Goal: Task Accomplishment & Management: Manage account settings

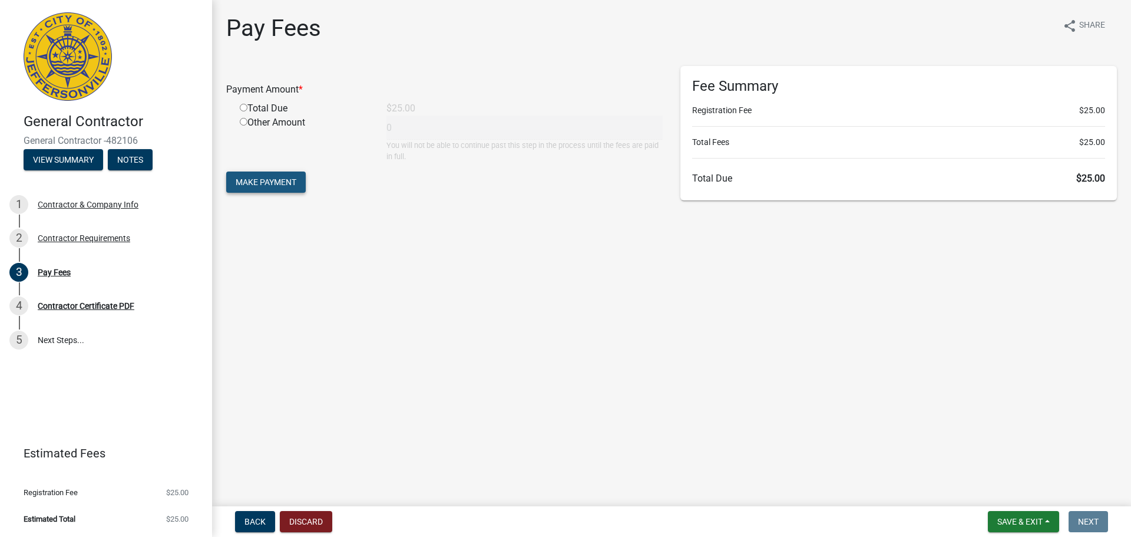
click at [283, 184] on span "Make Payment" at bounding box center [266, 181] width 61 height 9
click at [242, 122] on input "radio" at bounding box center [244, 122] width 8 height 8
radio input "true"
type input "25"
click at [288, 176] on button "Make Payment" at bounding box center [266, 181] width 80 height 21
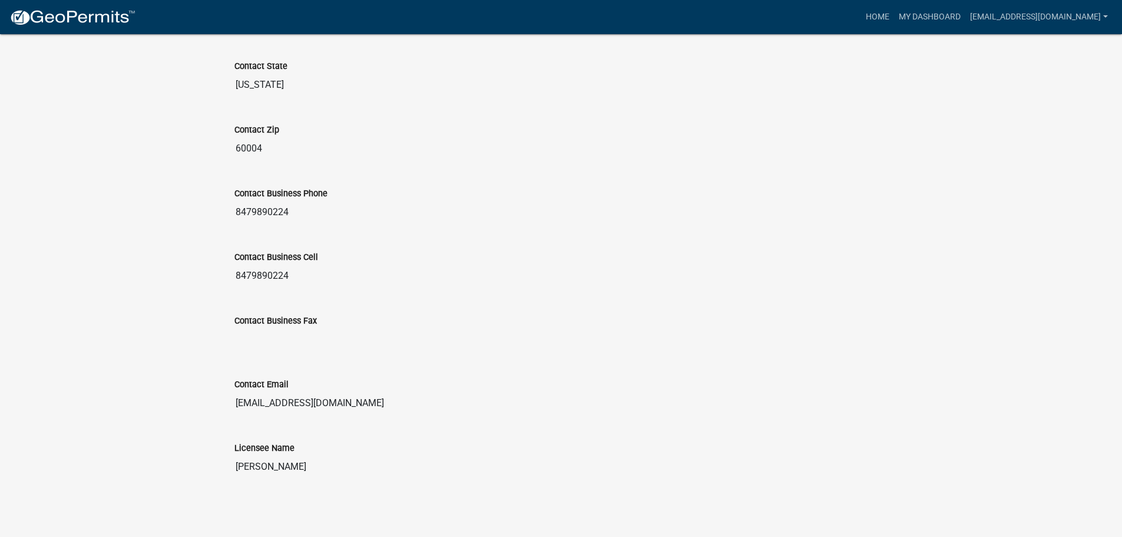
scroll to position [649, 0]
click at [275, 207] on input "8479890224" at bounding box center [562, 212] width 654 height 24
click at [328, 211] on input "8479890224" at bounding box center [562, 212] width 654 height 24
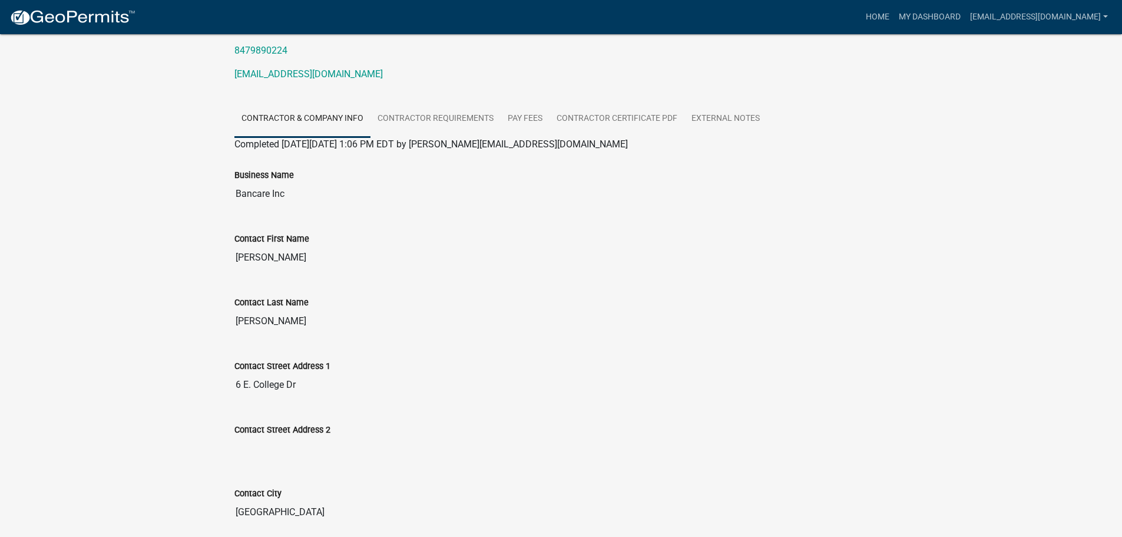
scroll to position [0, 0]
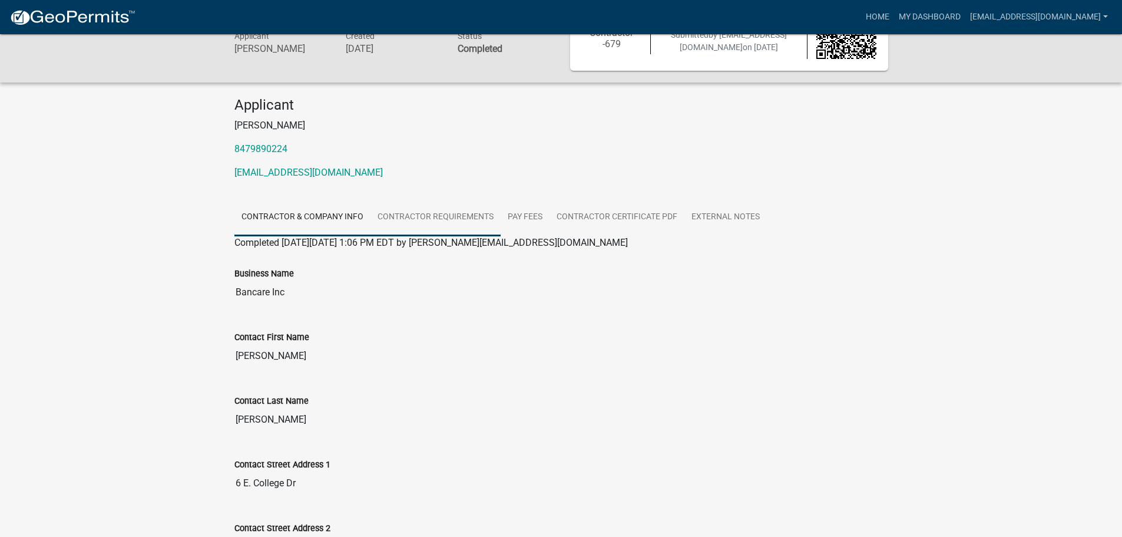
click at [441, 211] on link "Contractor Requirements" at bounding box center [436, 218] width 130 height 38
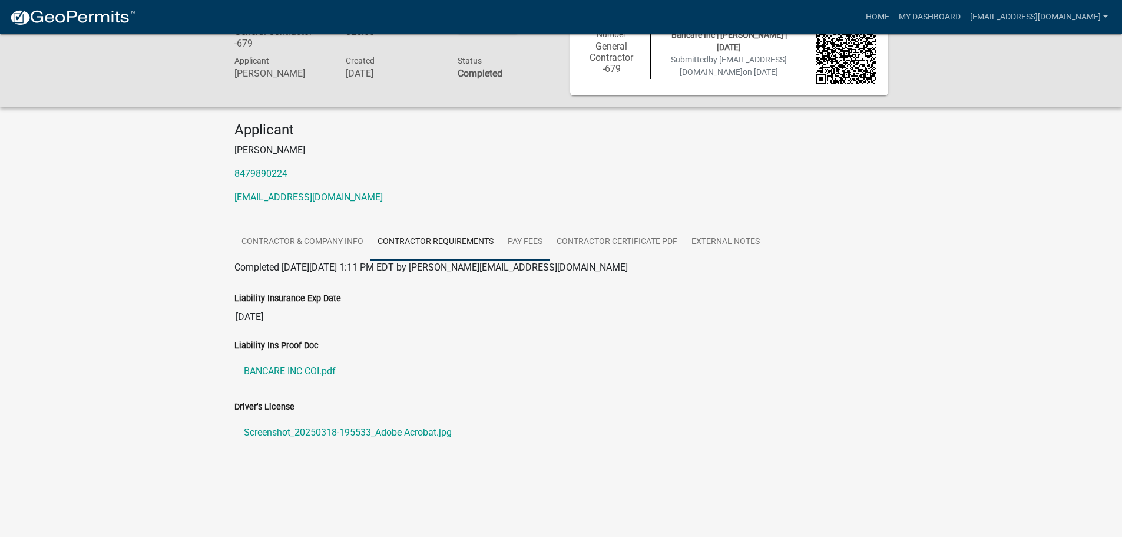
click at [526, 244] on link "Pay Fees" at bounding box center [525, 242] width 49 height 38
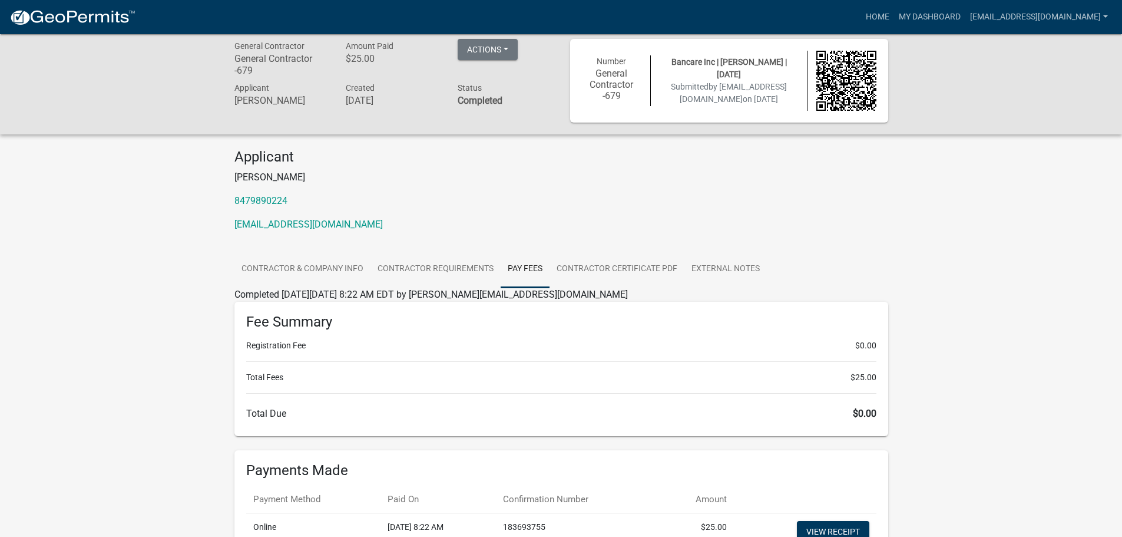
scroll to position [0, 0]
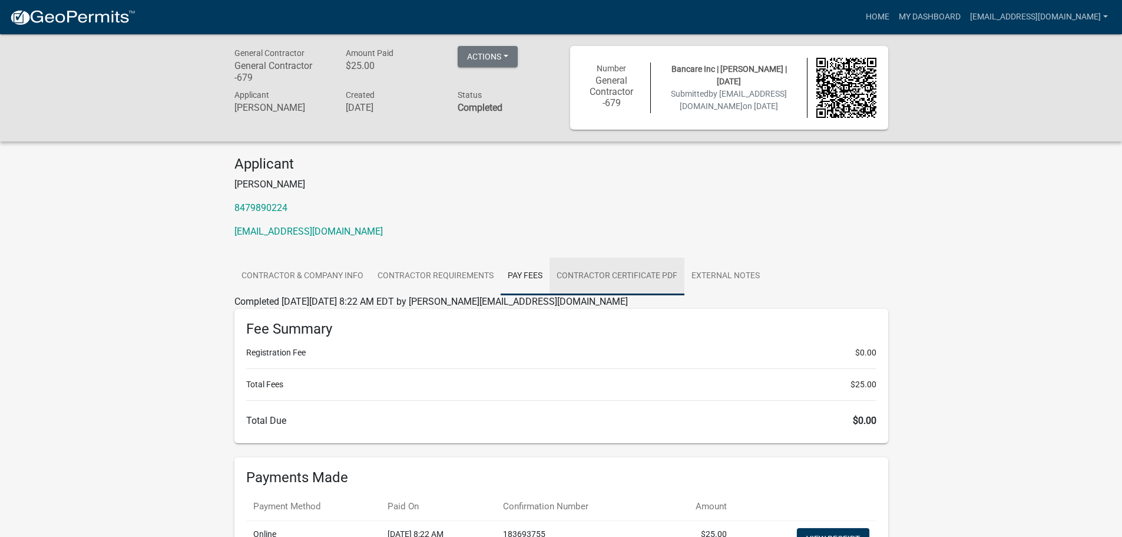
click at [589, 278] on link "Contractor Certificate PDF" at bounding box center [617, 276] width 135 height 38
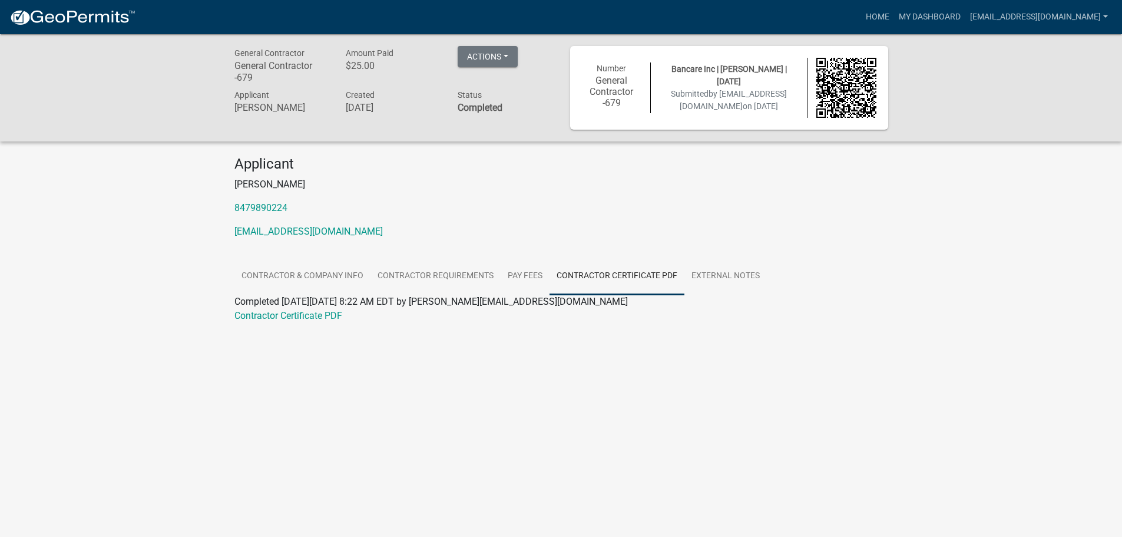
scroll to position [34, 0]
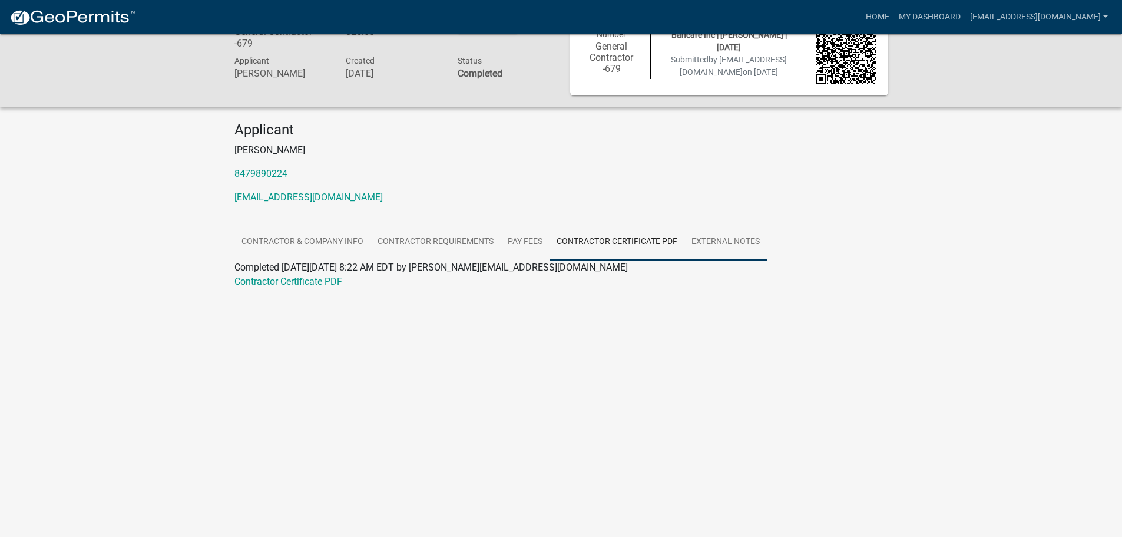
click at [728, 240] on link "External Notes" at bounding box center [726, 242] width 82 height 38
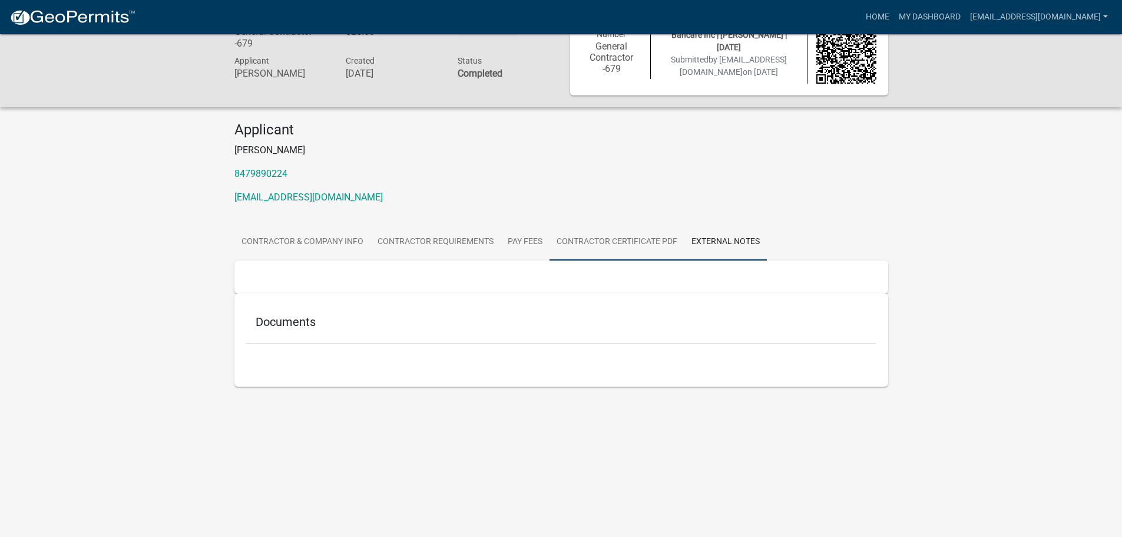
click at [596, 235] on link "Contractor Certificate PDF" at bounding box center [617, 242] width 135 height 38
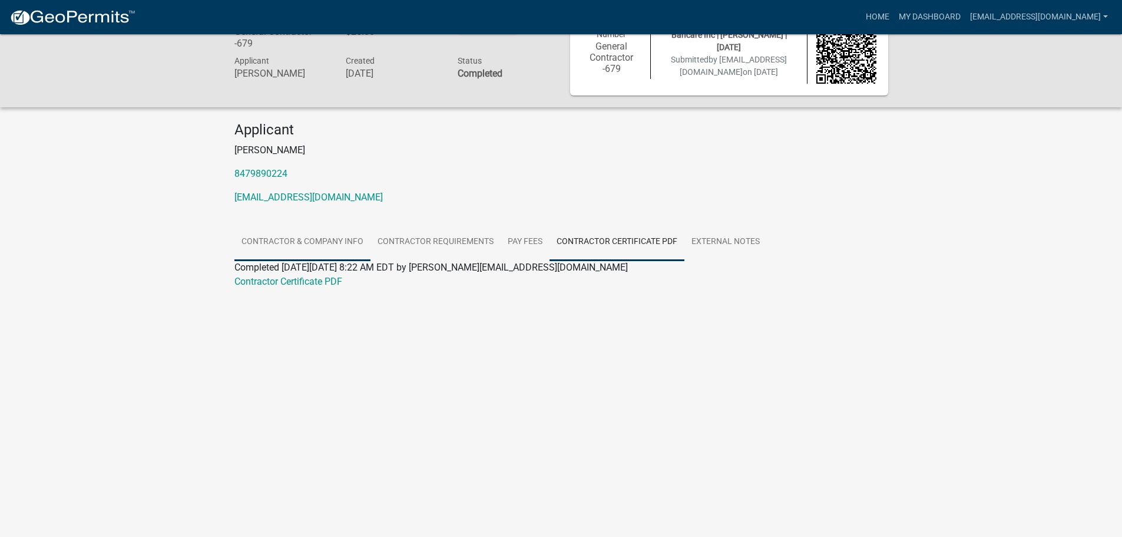
click at [274, 238] on link "Contractor & Company Info" at bounding box center [303, 242] width 136 height 38
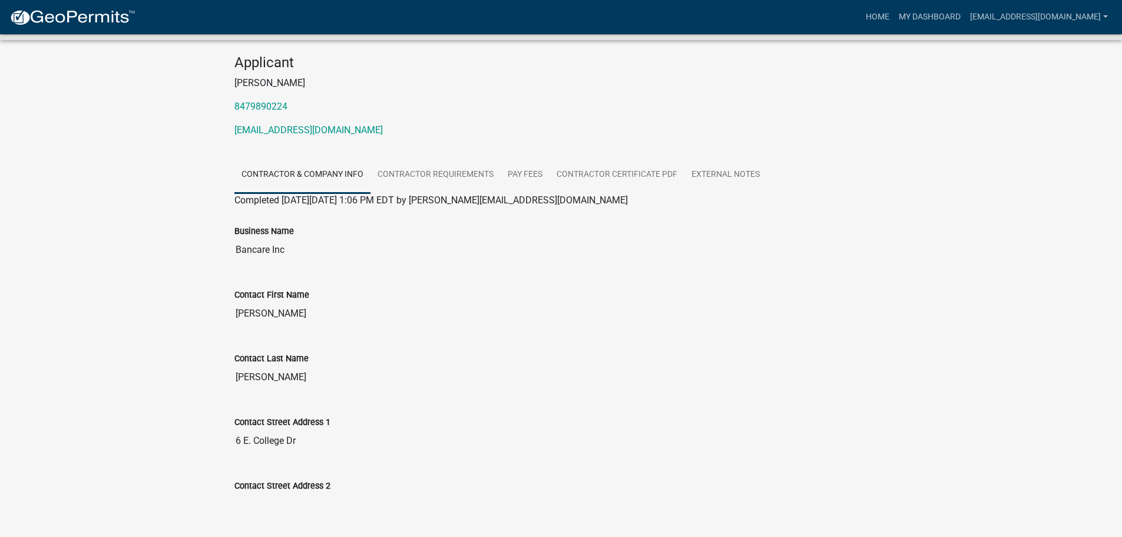
scroll to position [0, 0]
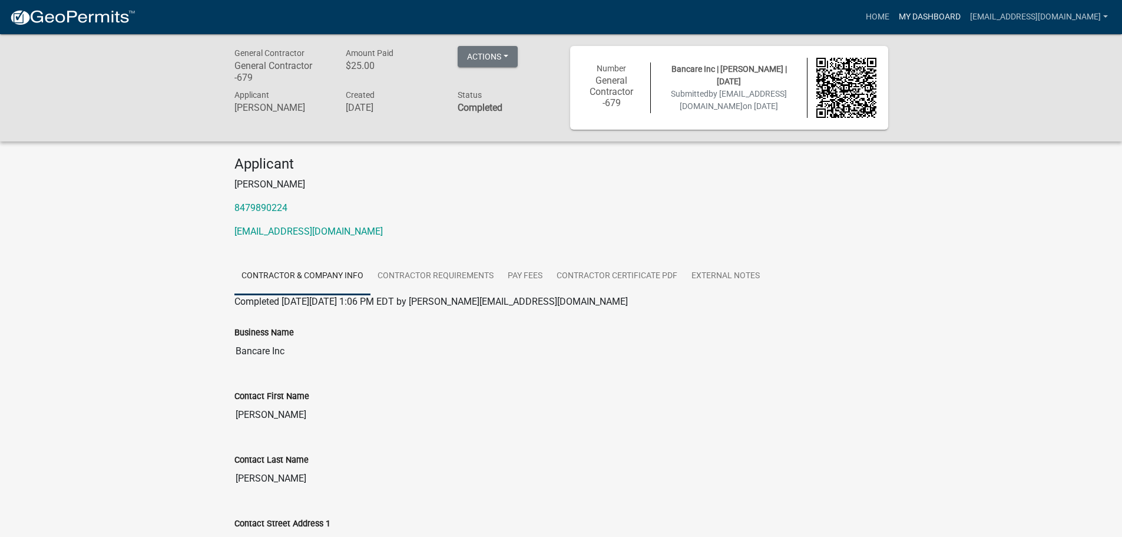
click at [956, 12] on link "My Dashboard" at bounding box center [929, 17] width 71 height 22
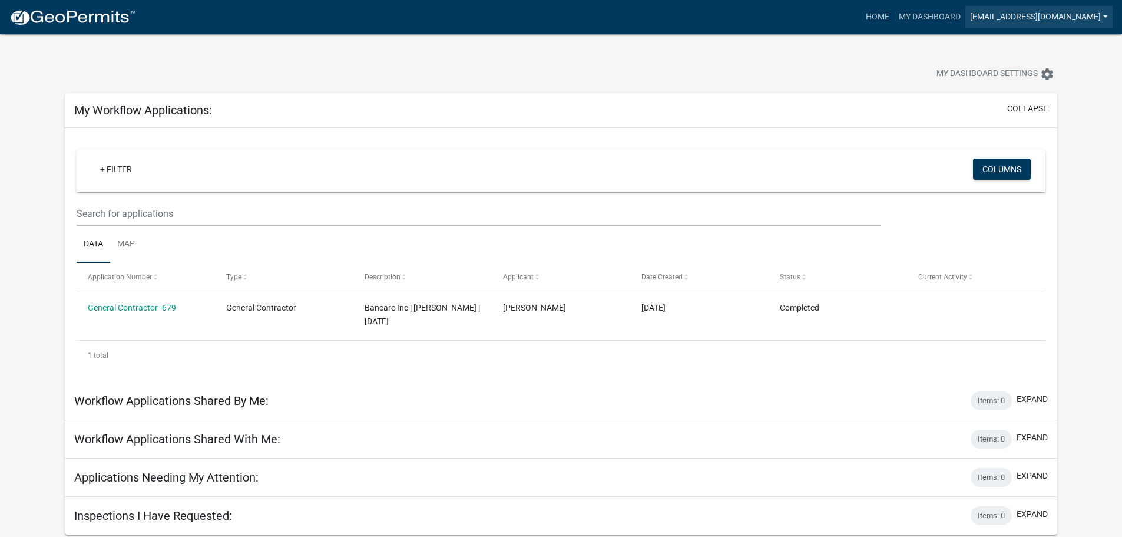
click at [1017, 12] on link "[EMAIL_ADDRESS][DOMAIN_NAME]" at bounding box center [1039, 17] width 147 height 22
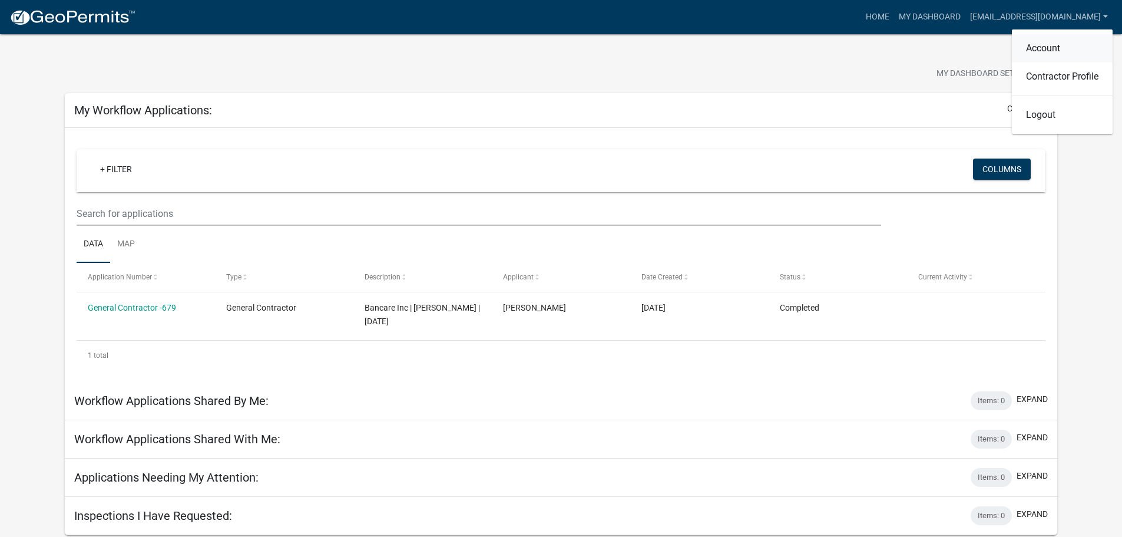
click at [1049, 51] on link "Account" at bounding box center [1062, 48] width 101 height 28
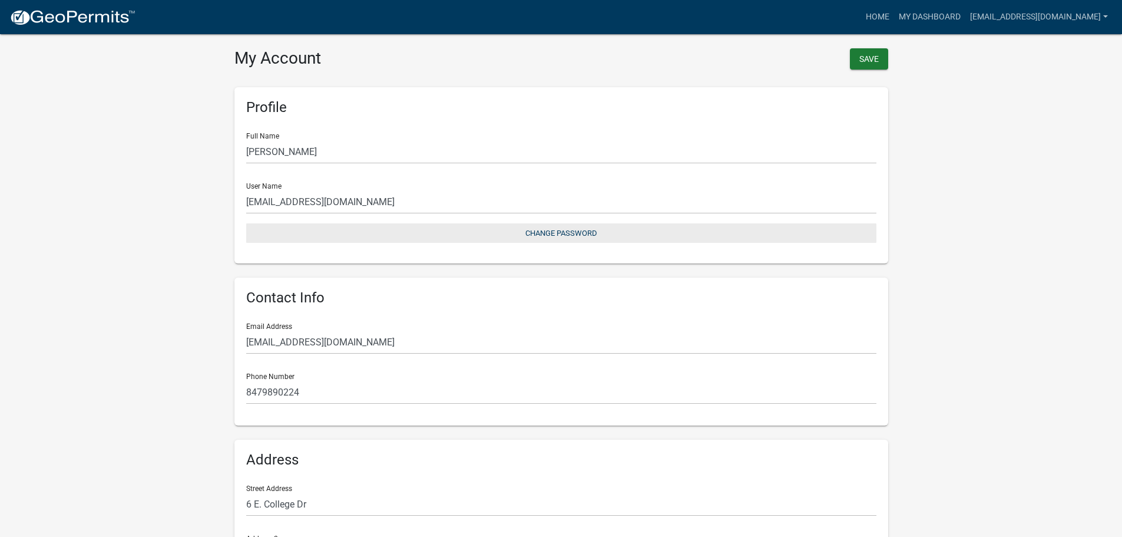
click at [563, 235] on button "Change Password" at bounding box center [561, 232] width 630 height 19
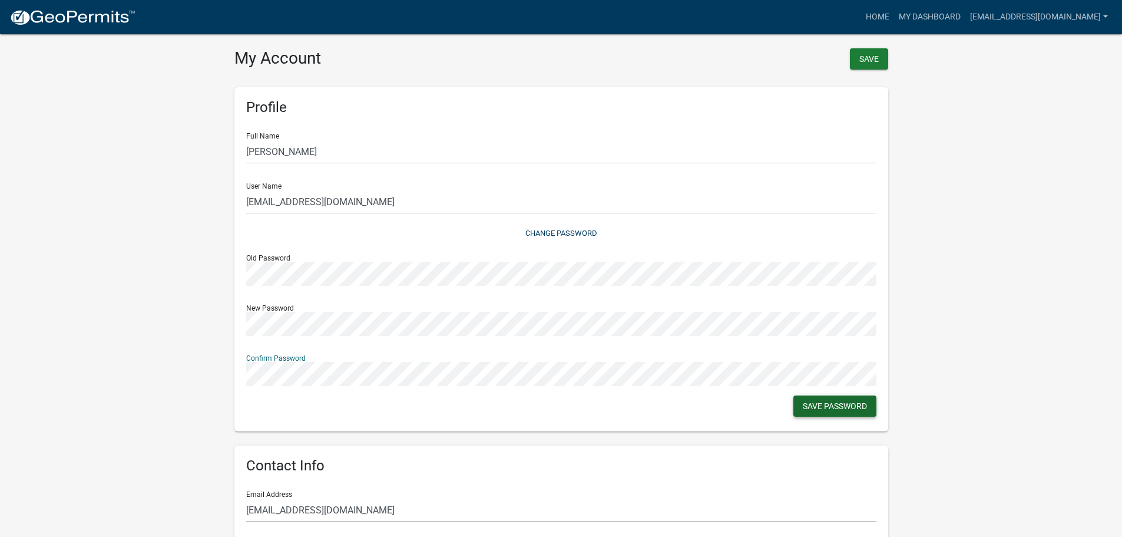
click at [811, 400] on button "Save Password" at bounding box center [835, 405] width 83 height 21
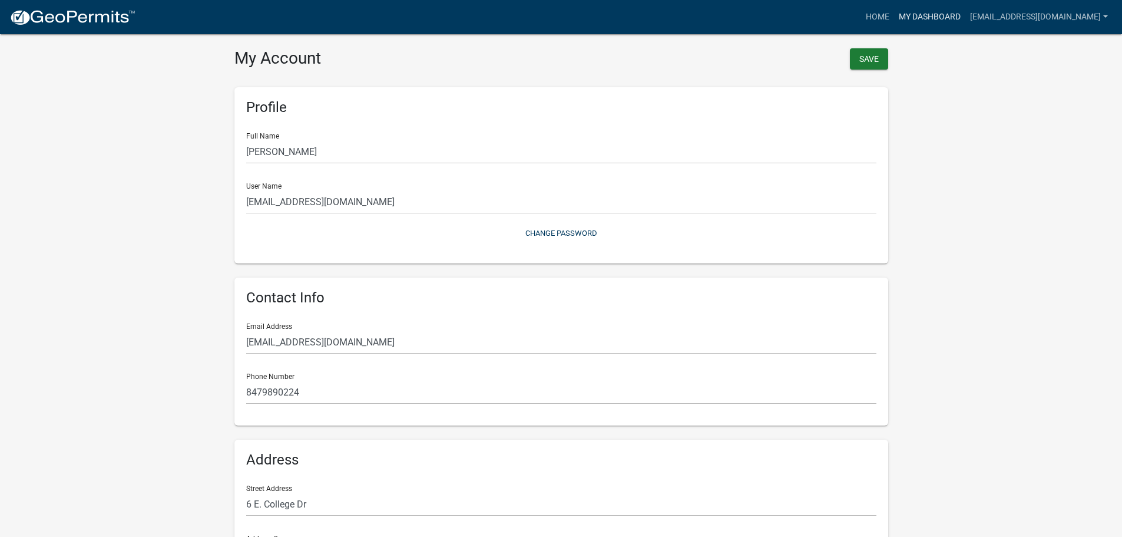
click at [927, 14] on link "My Dashboard" at bounding box center [929, 17] width 71 height 22
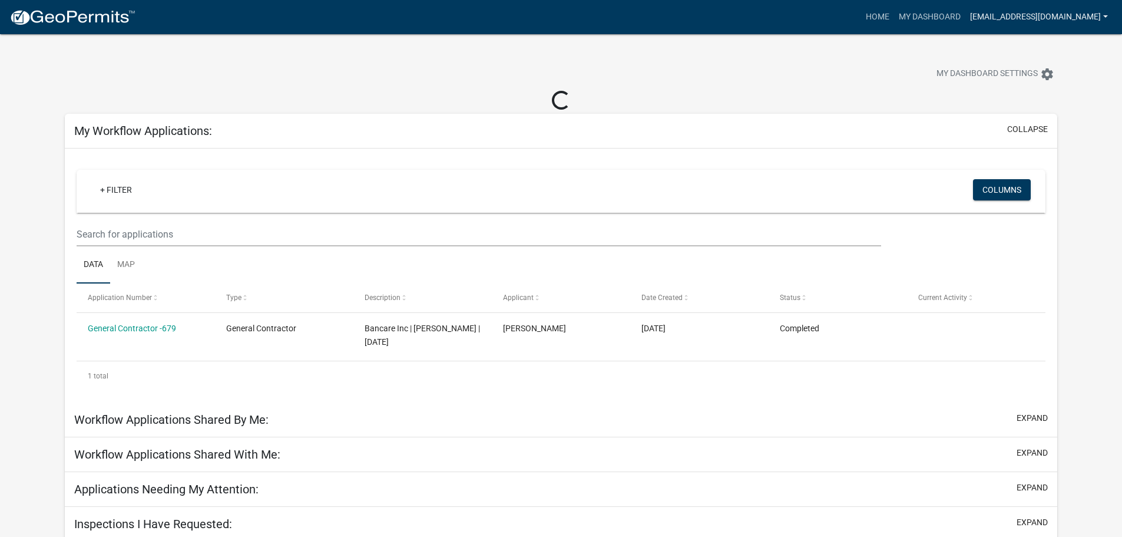
click at [1054, 15] on link "[EMAIL_ADDRESS][DOMAIN_NAME]" at bounding box center [1039, 17] width 147 height 22
click at [1050, 89] on link "Logout" at bounding box center [1066, 86] width 94 height 28
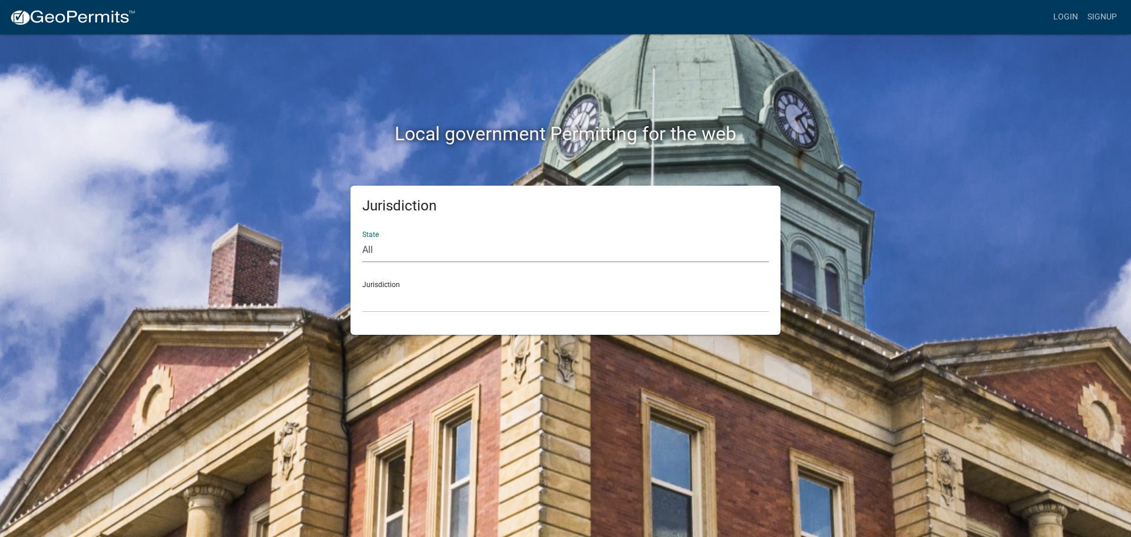
click at [400, 255] on select "All [US_STATE] [US_STATE] [US_STATE] [US_STATE] [US_STATE] [US_STATE] [US_STATE…" at bounding box center [565, 250] width 407 height 24
select select "[US_STATE]"
click at [362, 238] on select "All [US_STATE] [US_STATE] [US_STATE] [US_STATE] [US_STATE] [US_STATE] [US_STATE…" at bounding box center [565, 250] width 407 height 24
click at [399, 296] on select "City of [GEOGRAPHIC_DATA], [US_STATE] City of [GEOGRAPHIC_DATA], [US_STATE] Cit…" at bounding box center [565, 300] width 407 height 24
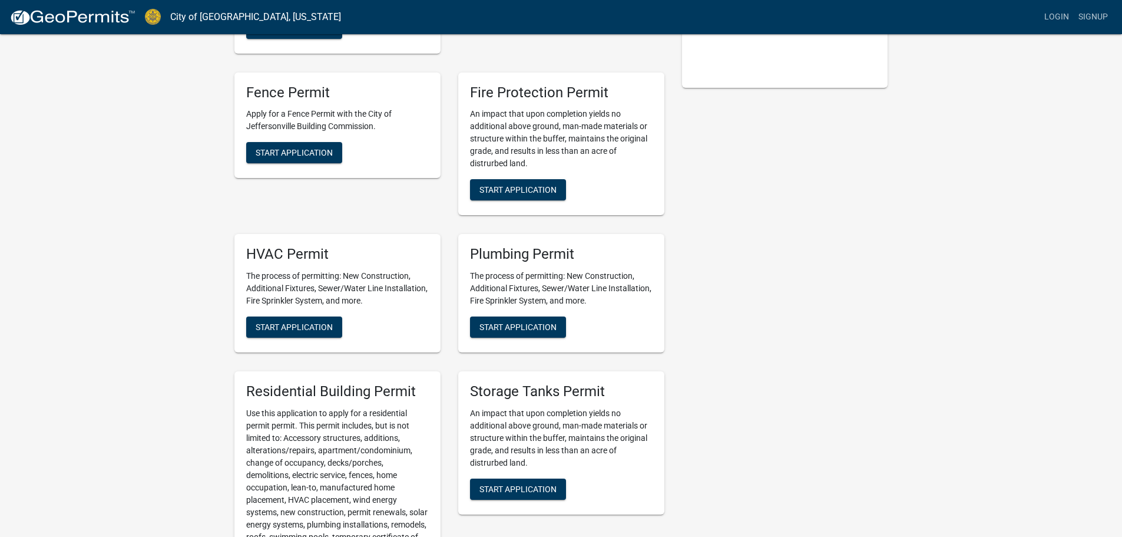
scroll to position [354, 0]
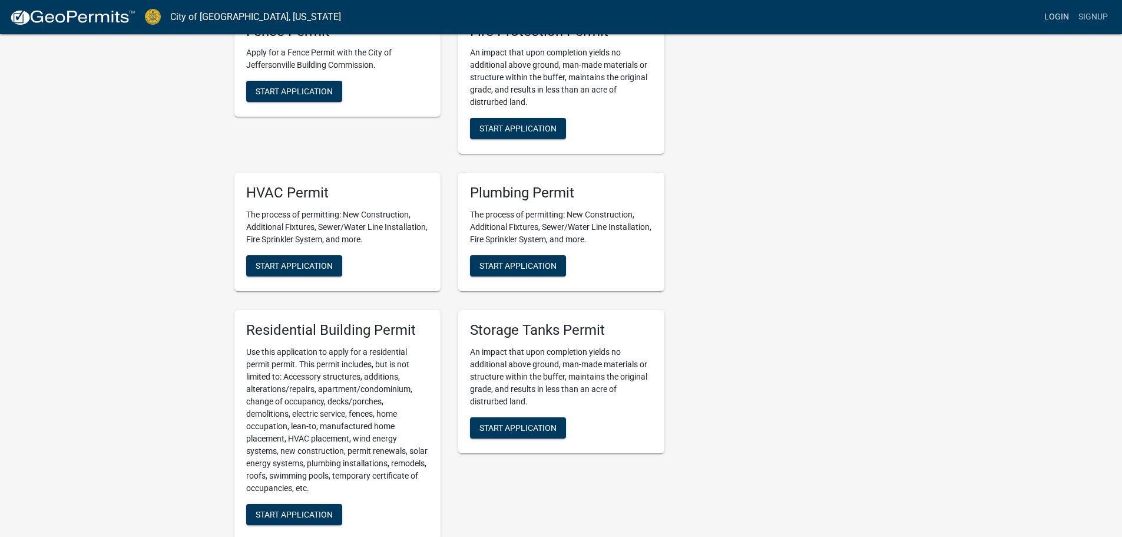
click at [1052, 16] on link "Login" at bounding box center [1057, 17] width 34 height 22
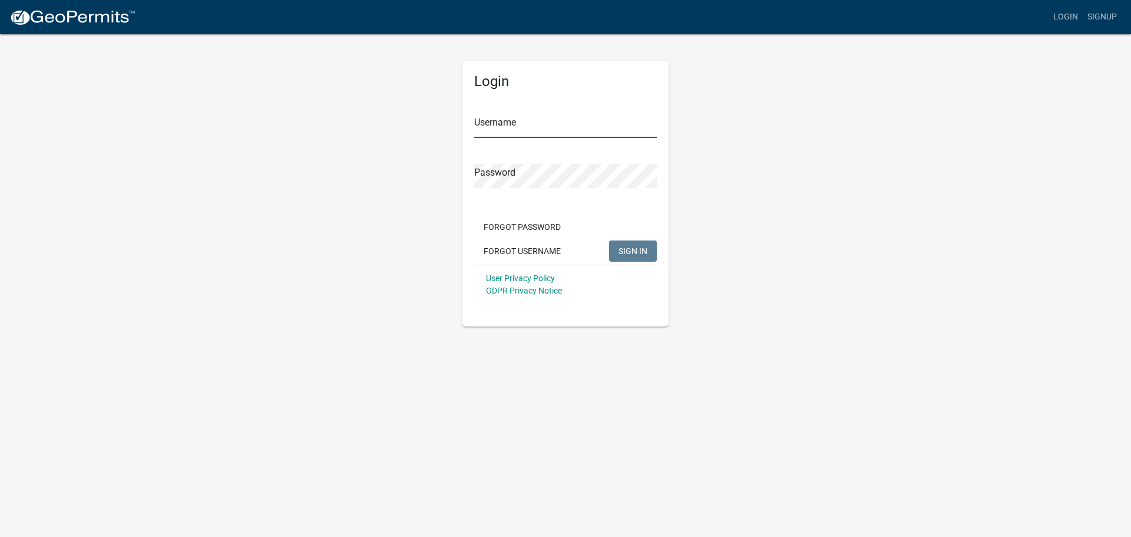
click at [481, 128] on input "Username" at bounding box center [565, 126] width 183 height 24
type input "[EMAIL_ADDRESS][DOMAIN_NAME]"
click at [296, 191] on div "Login Username [EMAIL_ADDRESS][DOMAIN_NAME] Password Forgot Password Forgot Use…" at bounding box center [566, 179] width 672 height 293
click at [511, 126] on input "Username" at bounding box center [565, 126] width 183 height 24
type input "[EMAIL_ADDRESS][DOMAIN_NAME]"
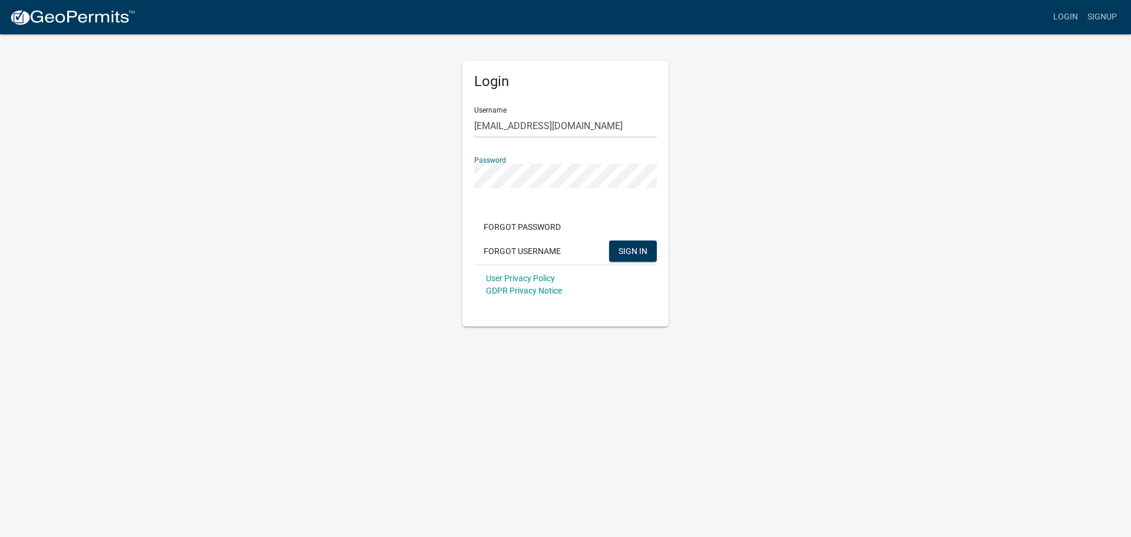
click at [609, 240] on button "SIGN IN" at bounding box center [633, 250] width 48 height 21
